Goal: Information Seeking & Learning: Learn about a topic

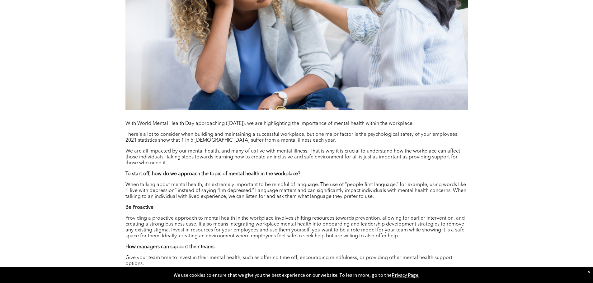
scroll to position [529, 0]
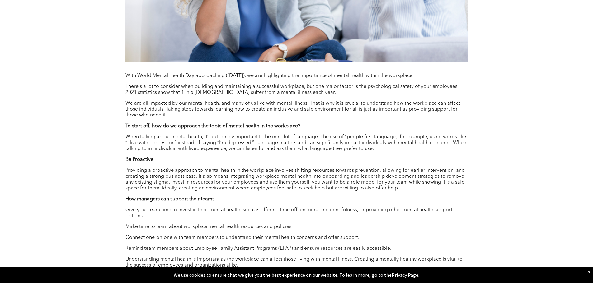
drag, startPoint x: 188, startPoint y: 128, endPoint x: 329, endPoint y: 128, distance: 141.0
click at [329, 128] on p "To start off, how do we approach the topic of mental health in the workplace?" at bounding box center [296, 127] width 342 height 6
click at [320, 128] on p "To start off, how do we approach the topic of mental health in the workplace?" at bounding box center [296, 127] width 342 height 6
click at [301, 136] on div "With World Mental Health Day approaching ([DATE]), we are highlighting the impo…" at bounding box center [296, 201] width 342 height 256
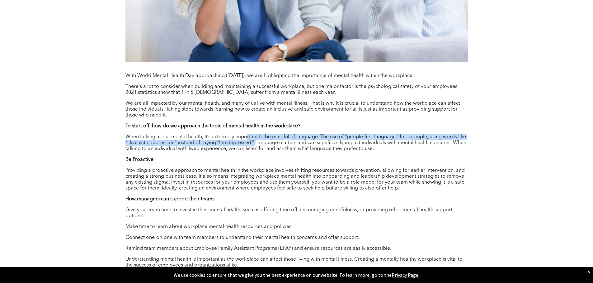
drag, startPoint x: 246, startPoint y: 140, endPoint x: 255, endPoint y: 145, distance: 10.9
click at [255, 145] on p "When talking about mental health, it’s extremely important to be mindful of lan…" at bounding box center [296, 143] width 342 height 18
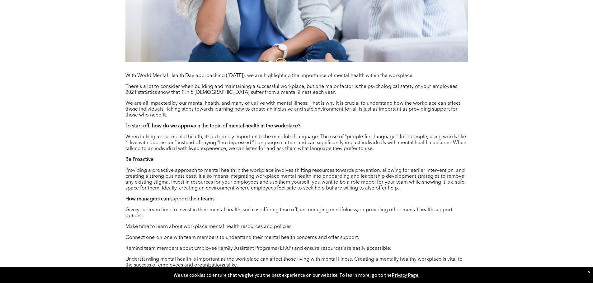
click at [150, 176] on p "Providing a proactive approach to mental health in the workplace involves shift…" at bounding box center [296, 180] width 342 height 24
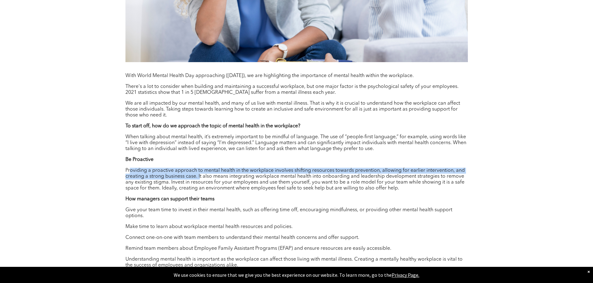
drag, startPoint x: 129, startPoint y: 173, endPoint x: 197, endPoint y: 178, distance: 68.7
click at [198, 178] on p "Providing a proactive approach to mental health in the workplace involves shift…" at bounding box center [296, 180] width 342 height 24
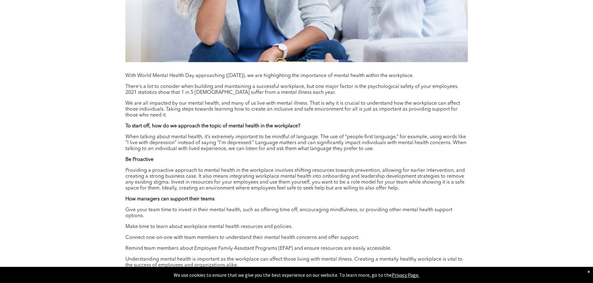
click at [204, 189] on p "Providing a proactive approach to mental health in the workplace involves shift…" at bounding box center [296, 180] width 342 height 24
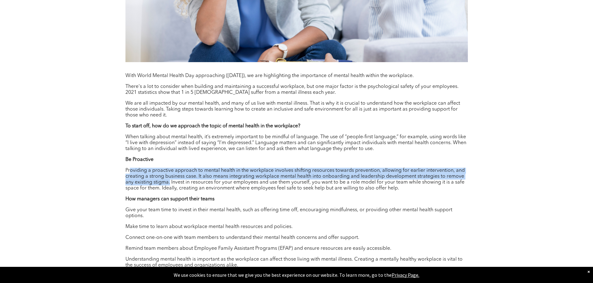
drag, startPoint x: 129, startPoint y: 172, endPoint x: 169, endPoint y: 185, distance: 42.0
click at [169, 185] on p "Providing a proactive approach to mental health in the workplace involves shift…" at bounding box center [296, 180] width 342 height 24
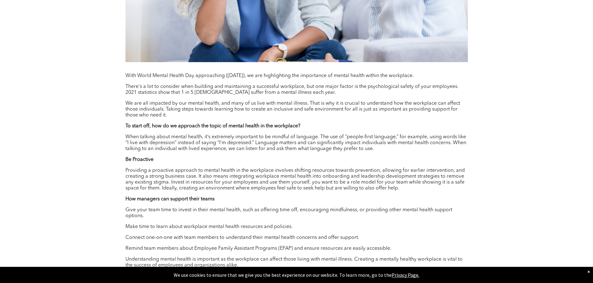
click at [123, 175] on div "[DATE] CPHR [GEOGRAPHIC_DATA] 230 Test LinkedIn Twitter With World Mental Healt…" at bounding box center [296, 81] width 373 height 567
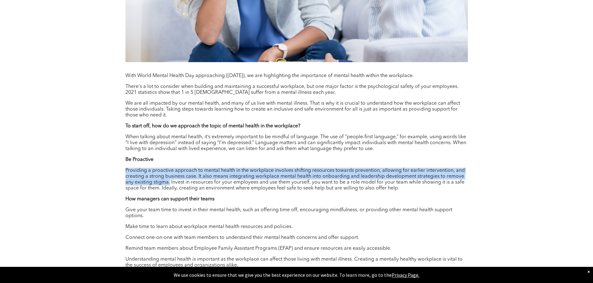
drag, startPoint x: 124, startPoint y: 172, endPoint x: 170, endPoint y: 183, distance: 47.1
click at [170, 183] on div "[DATE] CPHR [GEOGRAPHIC_DATA] 230 Test LinkedIn Twitter With World Mental Healt…" at bounding box center [296, 81] width 373 height 567
copy p "Providing a proactive approach to mental health in the workplace involves shift…"
